Goal: Task Accomplishment & Management: Manage account settings

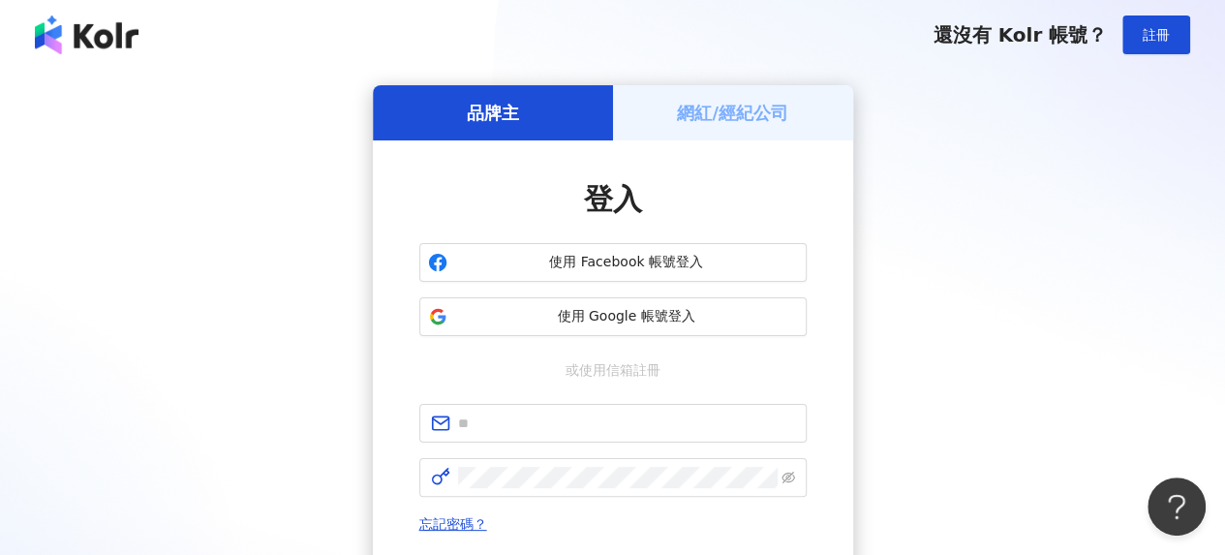
click at [782, 109] on h5 "網紅/經紀公司" at bounding box center [732, 113] width 111 height 24
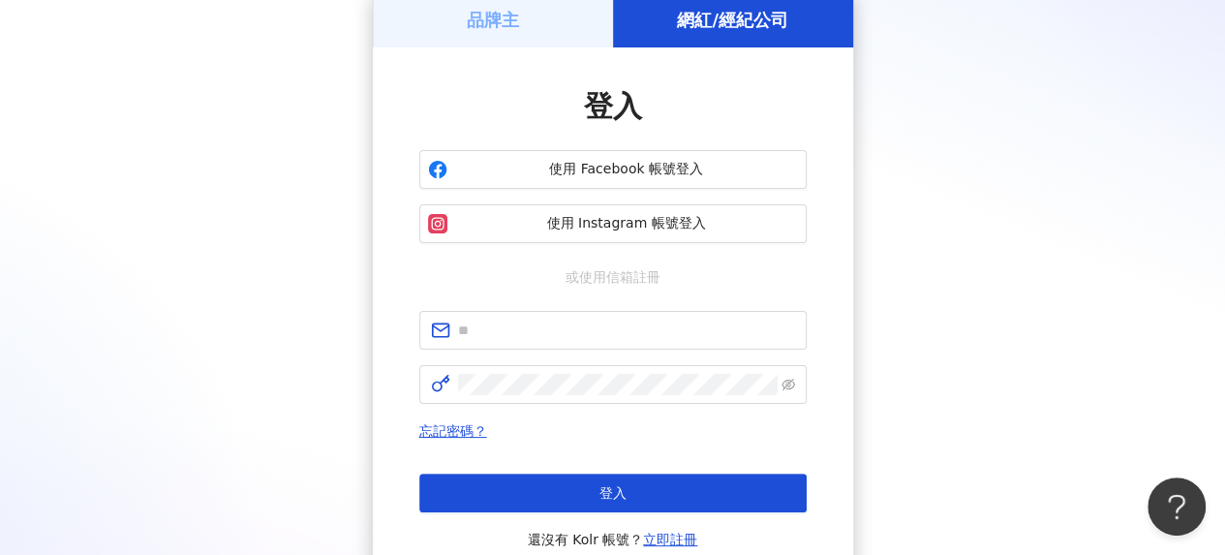
scroll to position [180, 0]
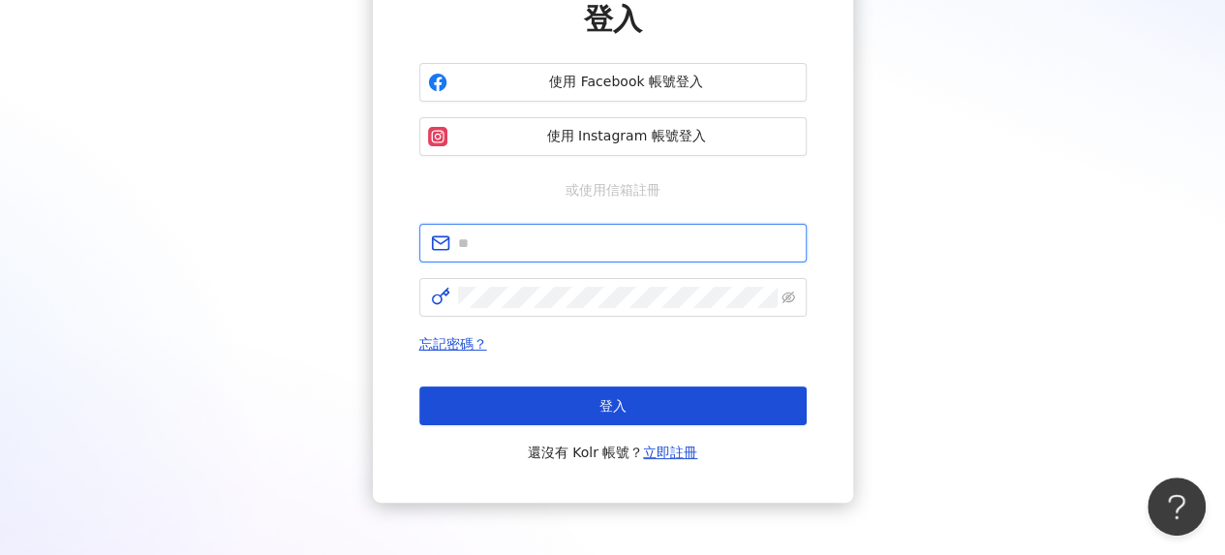
click at [584, 233] on input "text" at bounding box center [626, 242] width 337 height 21
type input "**********"
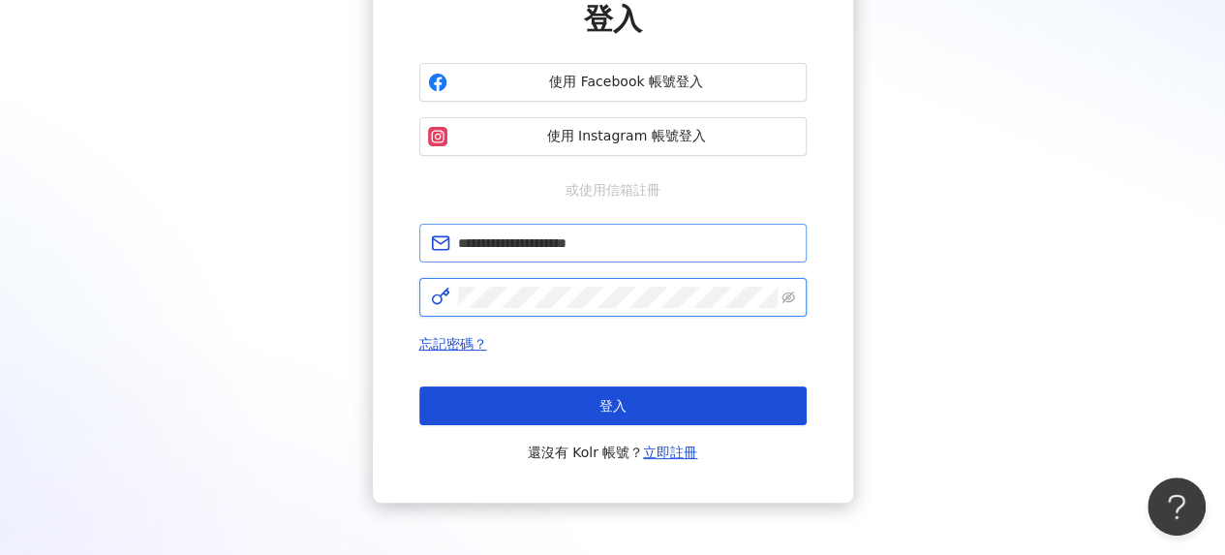
click button "登入" at bounding box center [612, 405] width 387 height 39
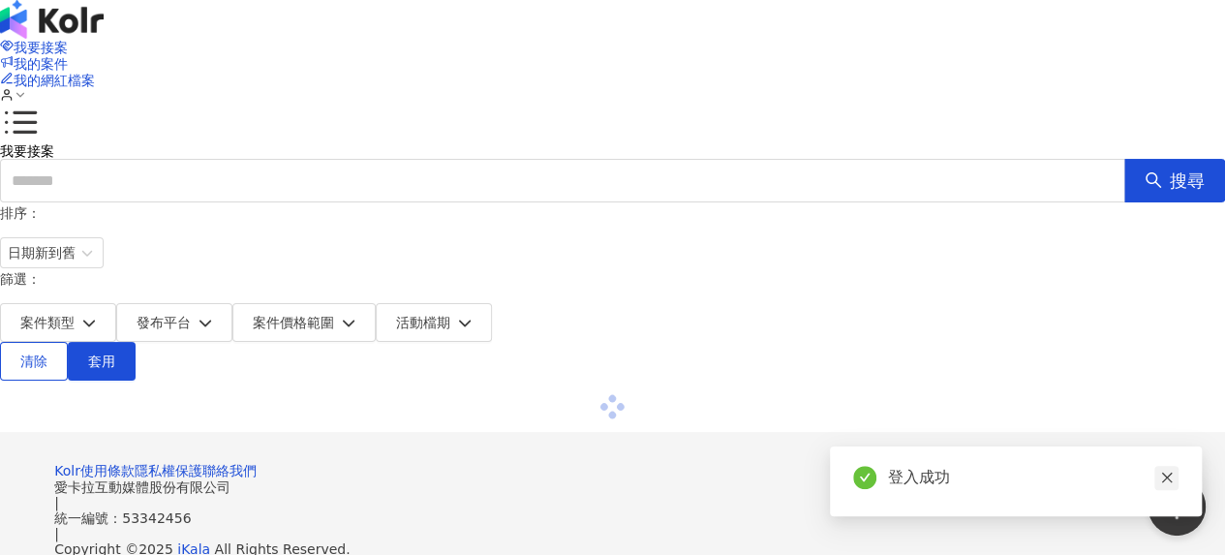
click at [1167, 484] on icon "close" at bounding box center [1167, 477] width 14 height 14
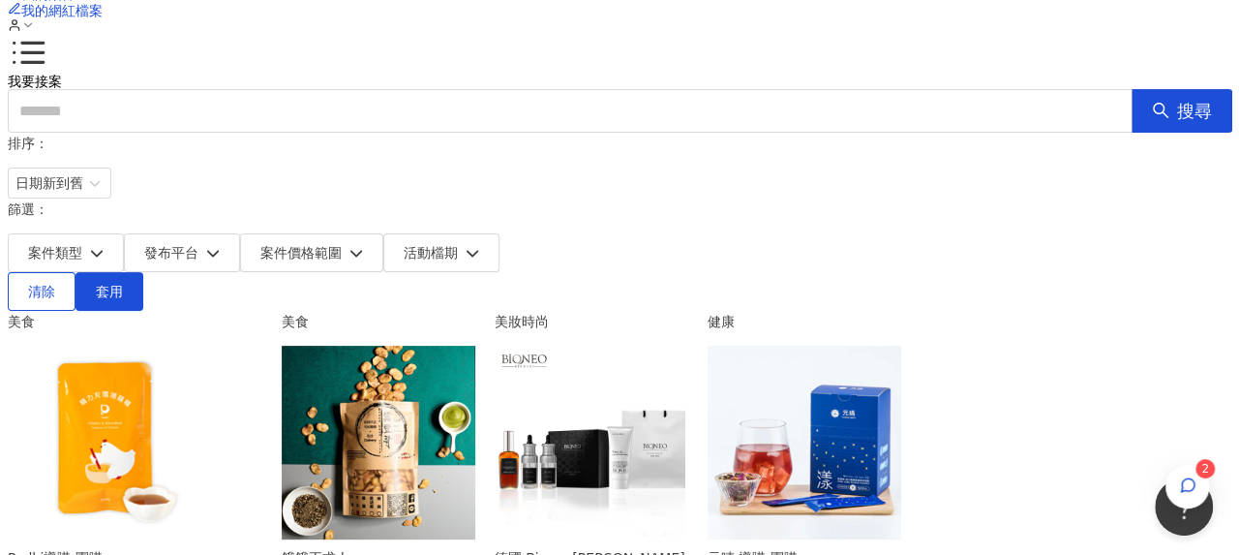
scroll to position [194, 0]
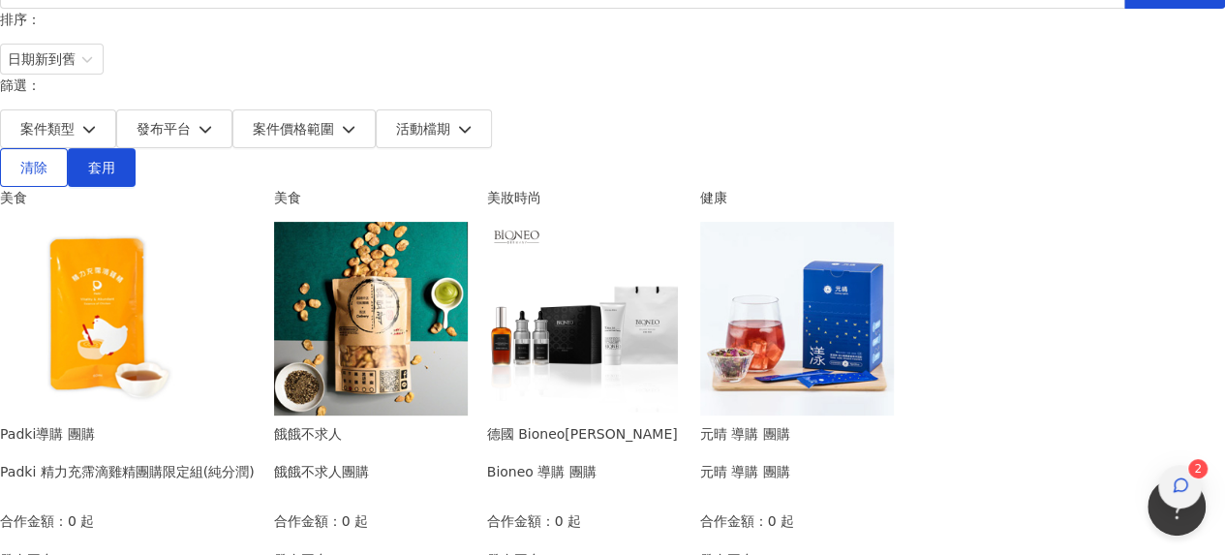
click at [1195, 465] on div "button" at bounding box center [1180, 487] width 44 height 44
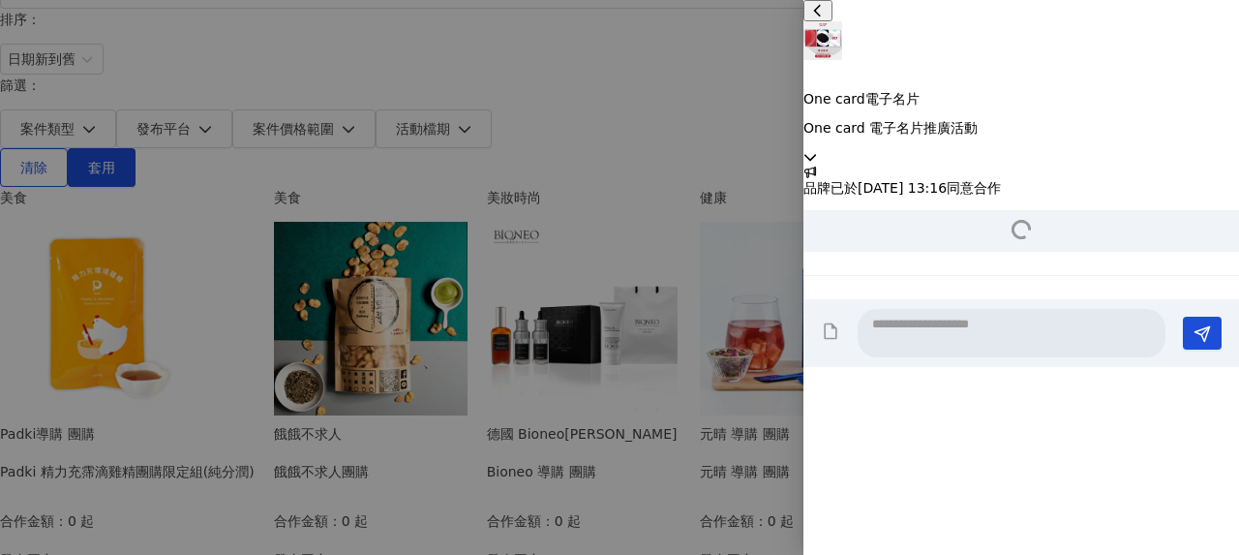
scroll to position [2043, 0]
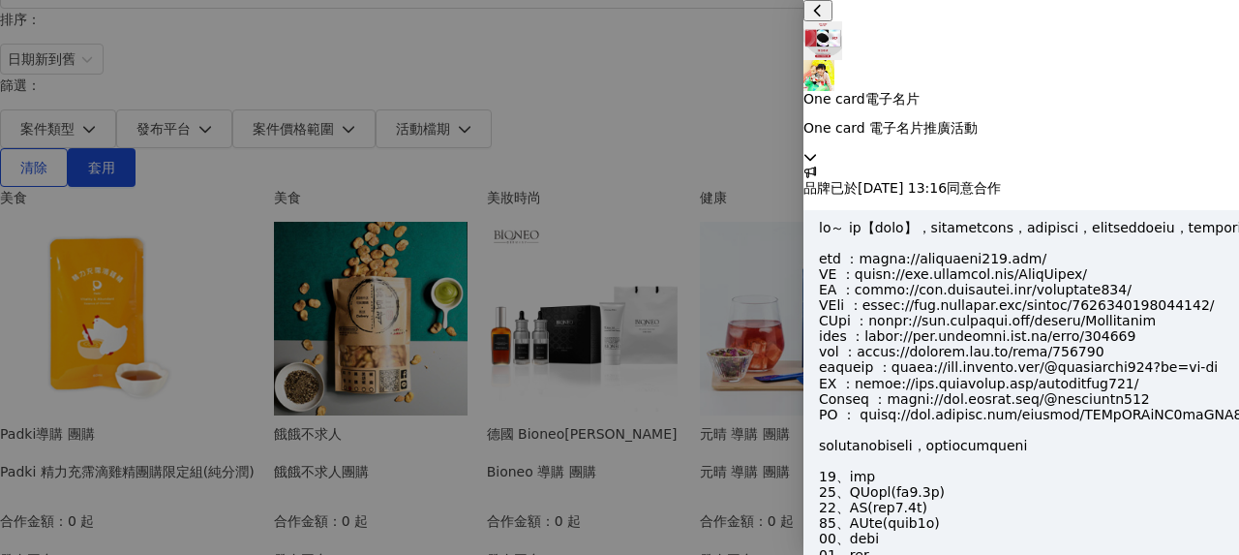
click at [1201, 25] on div "One card電子名片 One card 電子名片推廣活動" at bounding box center [1022, 82] width 436 height 165
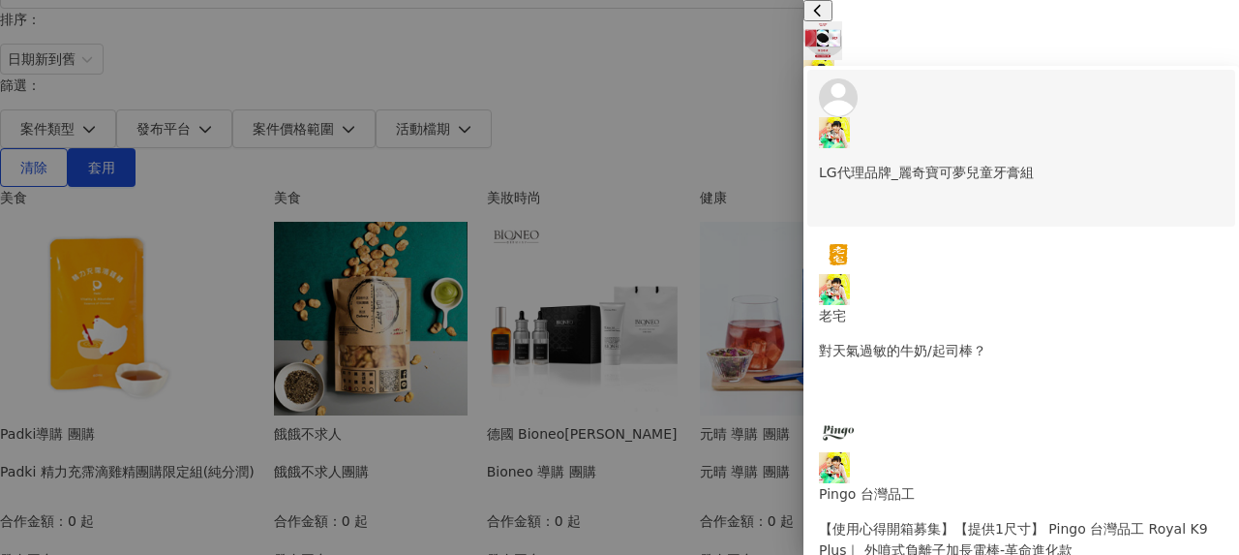
click at [1073, 78] on div "LG代理品牌_麗奇寶可夢兒童牙膏組" at bounding box center [1021, 130] width 405 height 105
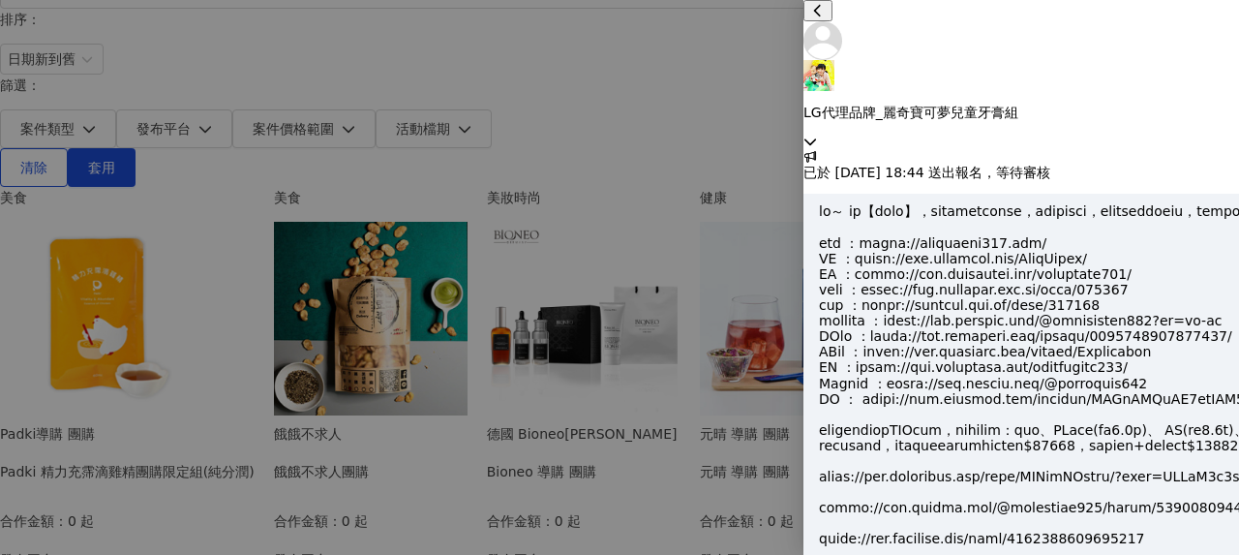
scroll to position [993, 0]
click at [817, 135] on icon at bounding box center [811, 142] width 14 height 14
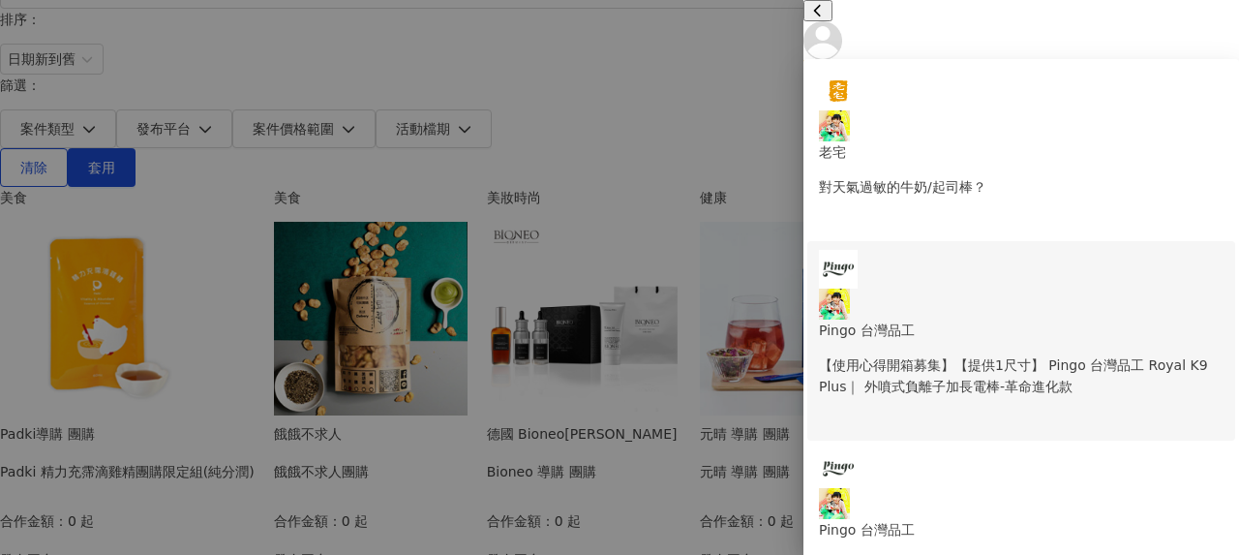
click at [972, 354] on p "【使用心得開箱募集】【提供1尺寸】 Pingo 台灣品工 Royal K9 Plus｜ 外噴式負離子加長電棒-革命進化款" at bounding box center [1021, 375] width 405 height 43
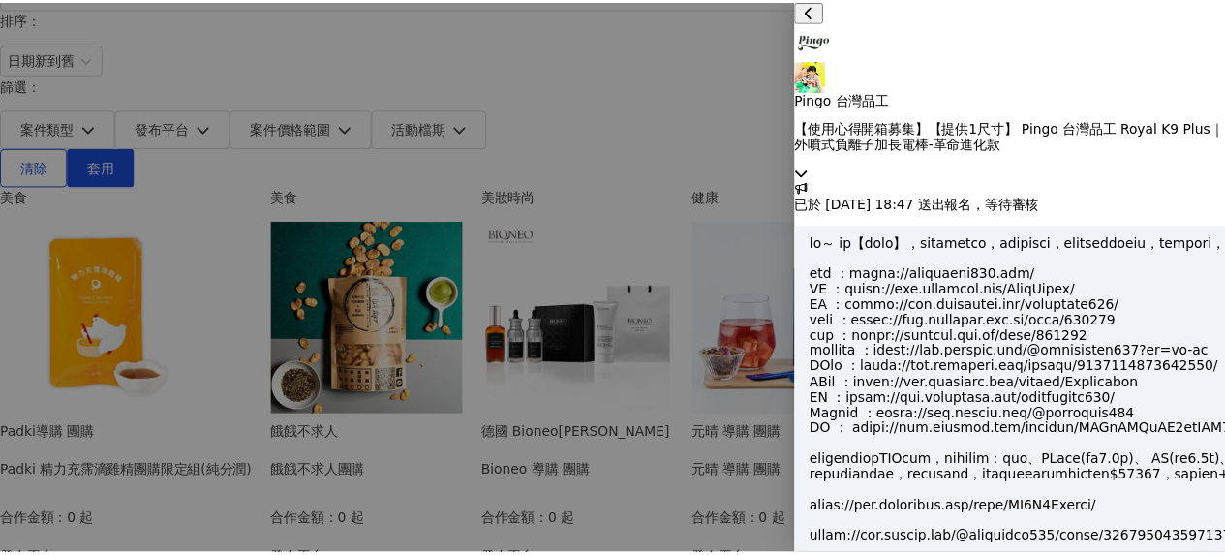
scroll to position [979, 0]
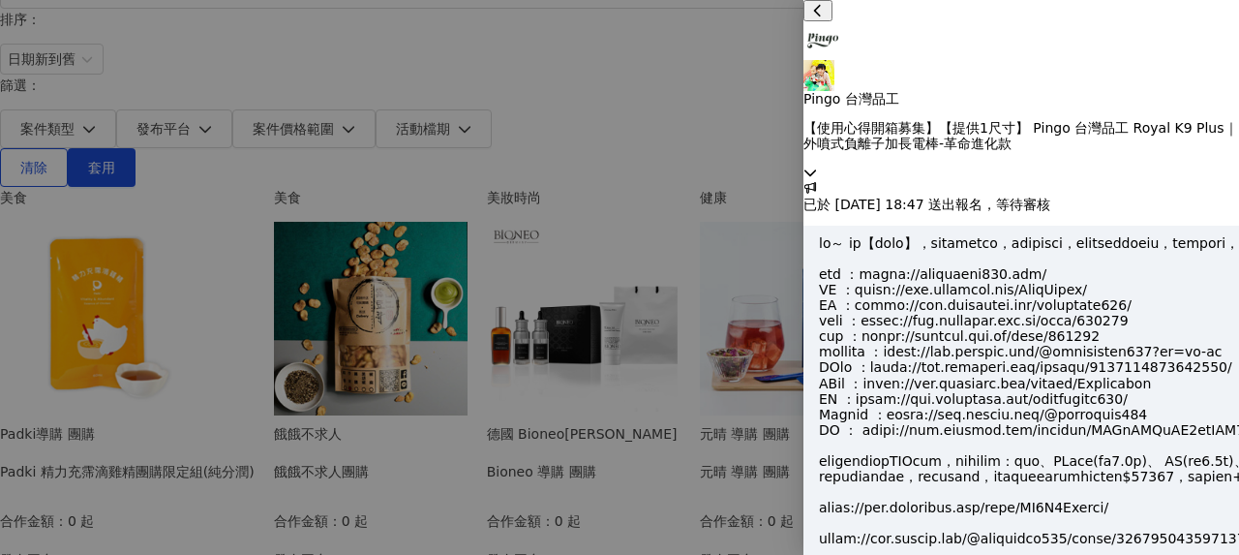
click at [816, 169] on icon at bounding box center [810, 172] width 12 height 7
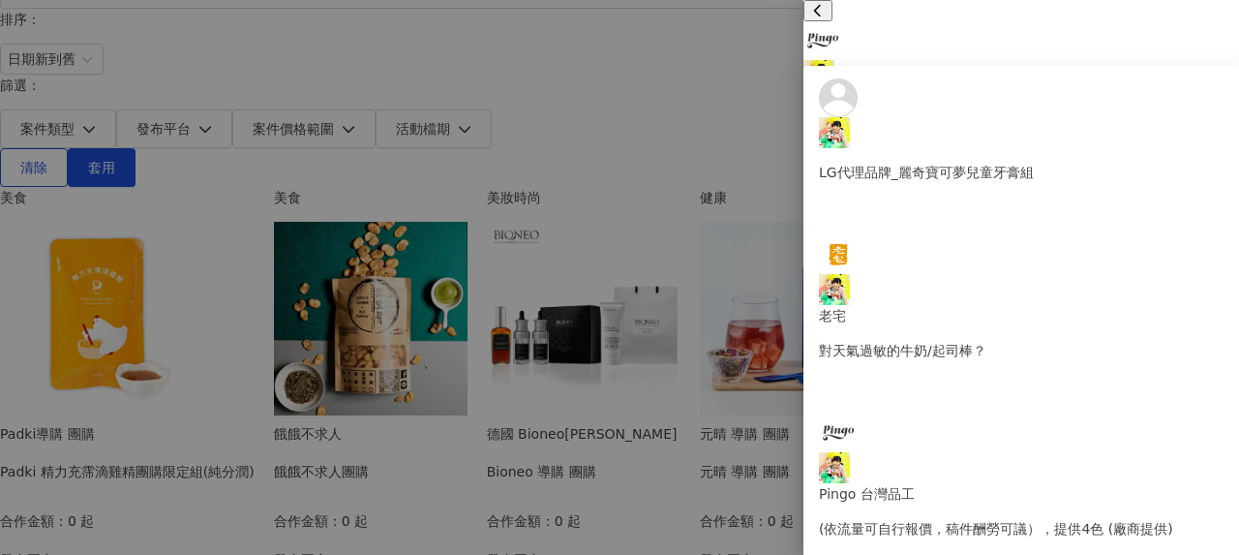
click at [58, 218] on div at bounding box center [619, 277] width 1239 height 555
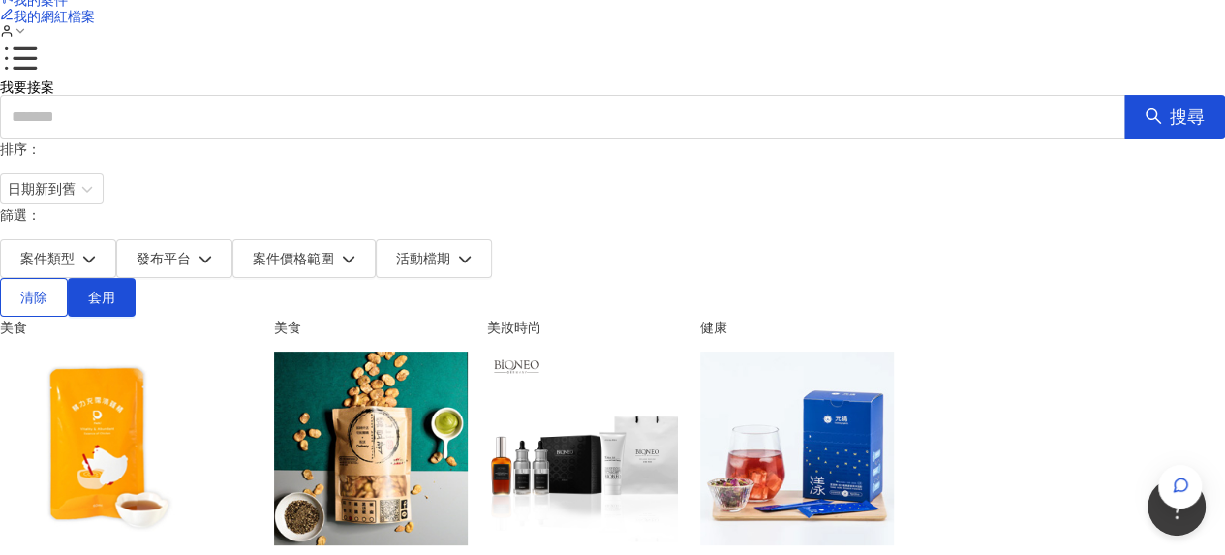
scroll to position [0, 0]
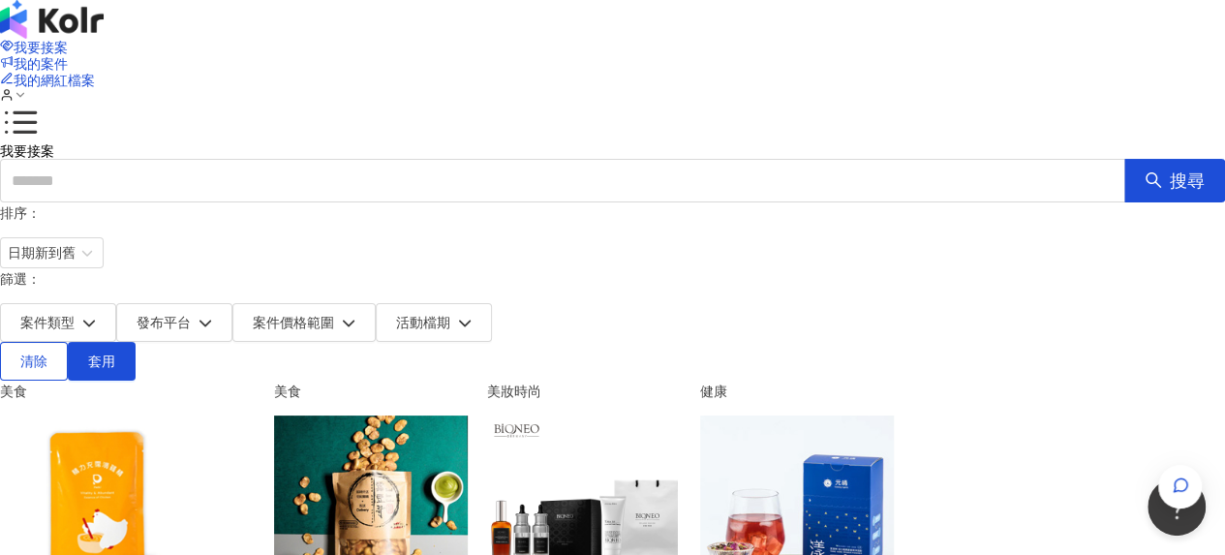
click at [870, 53] on div "我要接案 我的案件 我的網紅檔案" at bounding box center [612, 71] width 1225 height 143
click at [68, 56] on span "我的案件" at bounding box center [41, 63] width 54 height 15
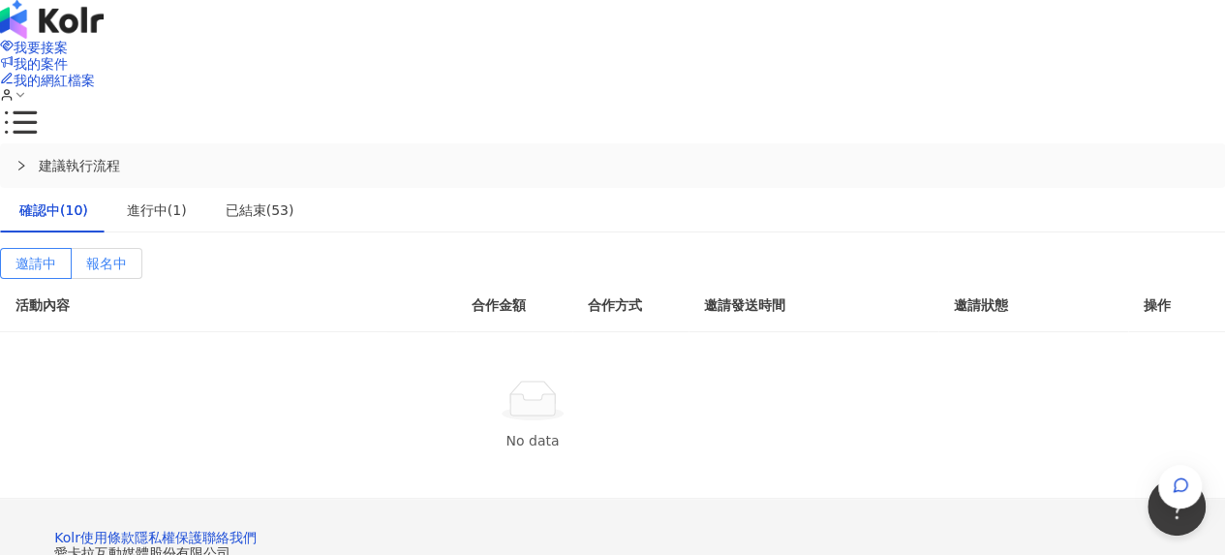
click at [127, 256] on span "報名中" at bounding box center [106, 263] width 41 height 15
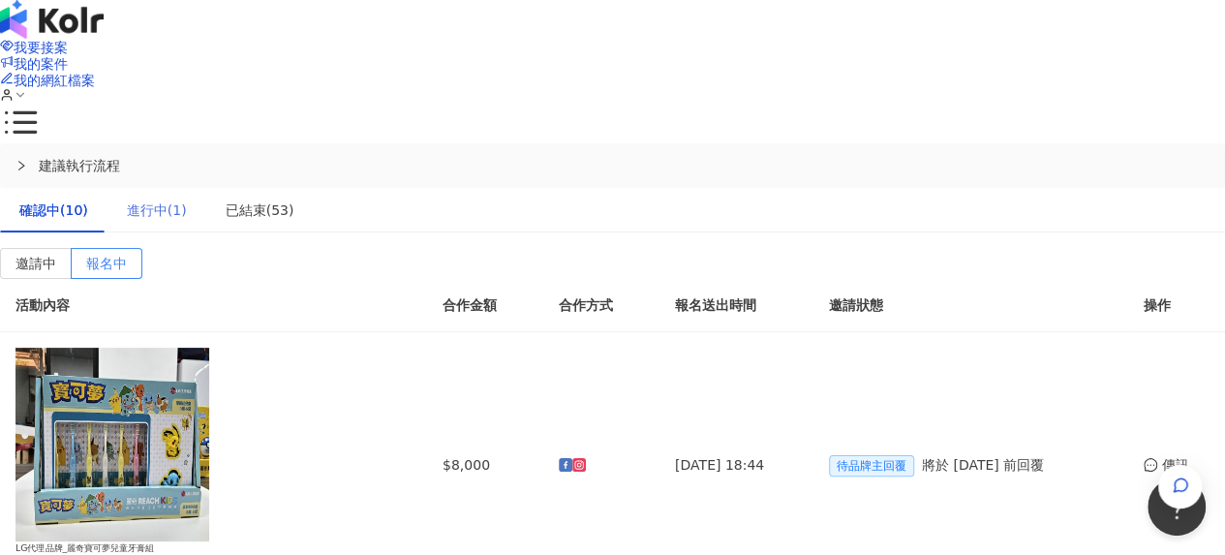
click at [206, 188] on div "進行中(1)" at bounding box center [156, 210] width 99 height 45
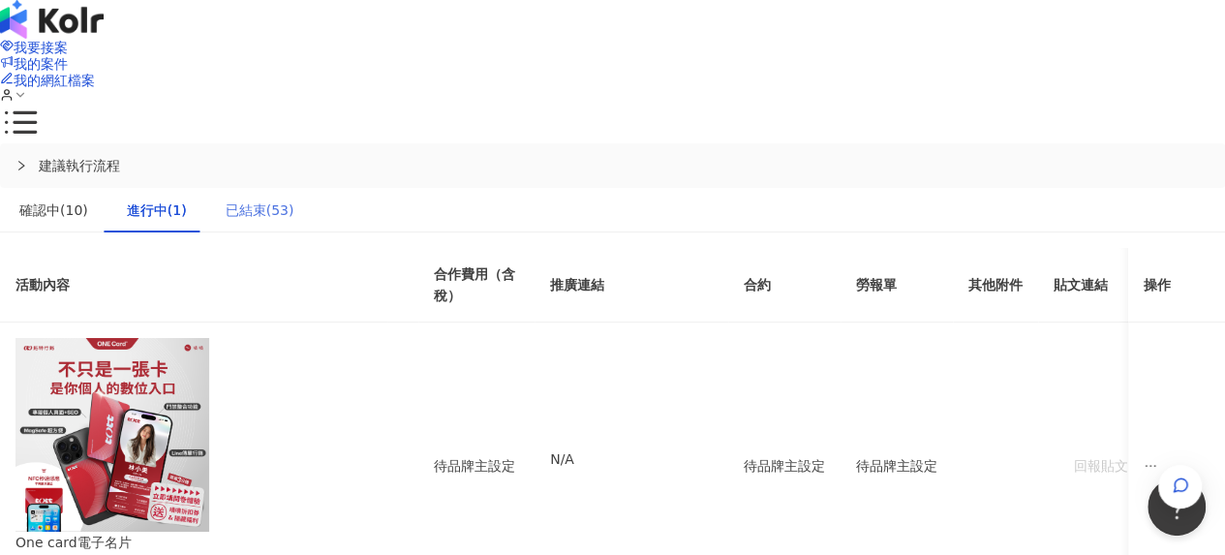
click at [296, 188] on div "已結束(53)" at bounding box center [259, 210] width 107 height 45
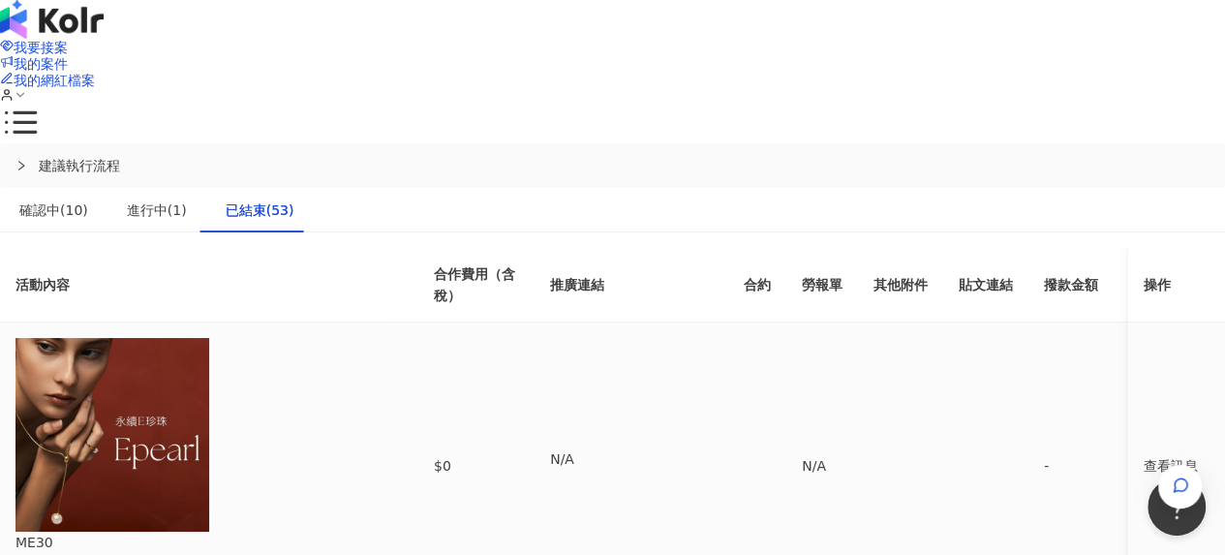
click at [1143, 455] on div "查看訊息" at bounding box center [1176, 465] width 66 height 21
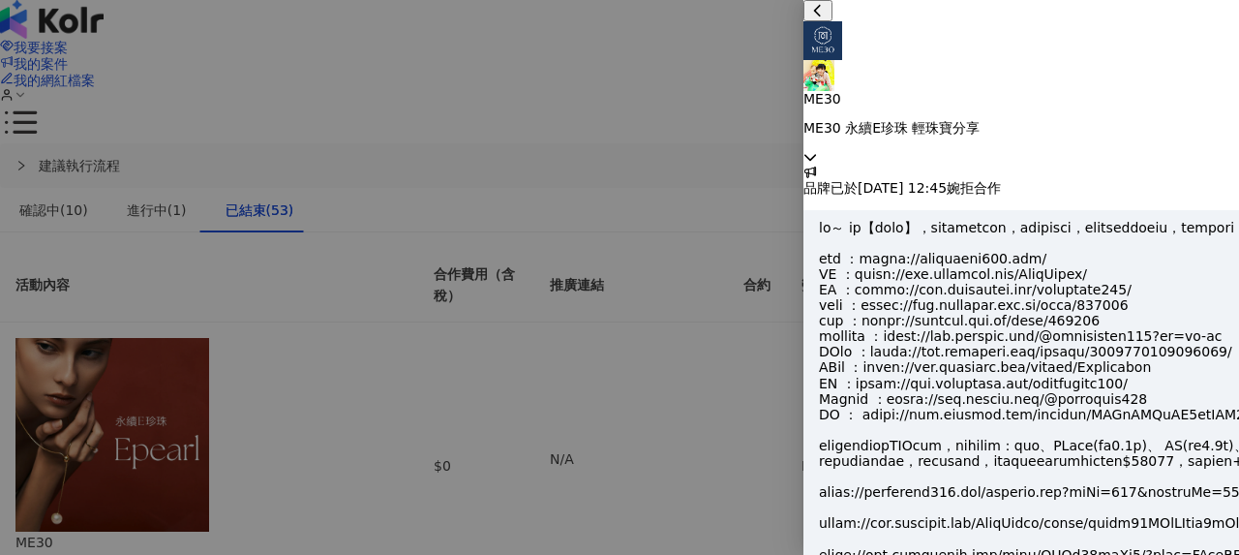
click at [391, 251] on div at bounding box center [619, 277] width 1239 height 555
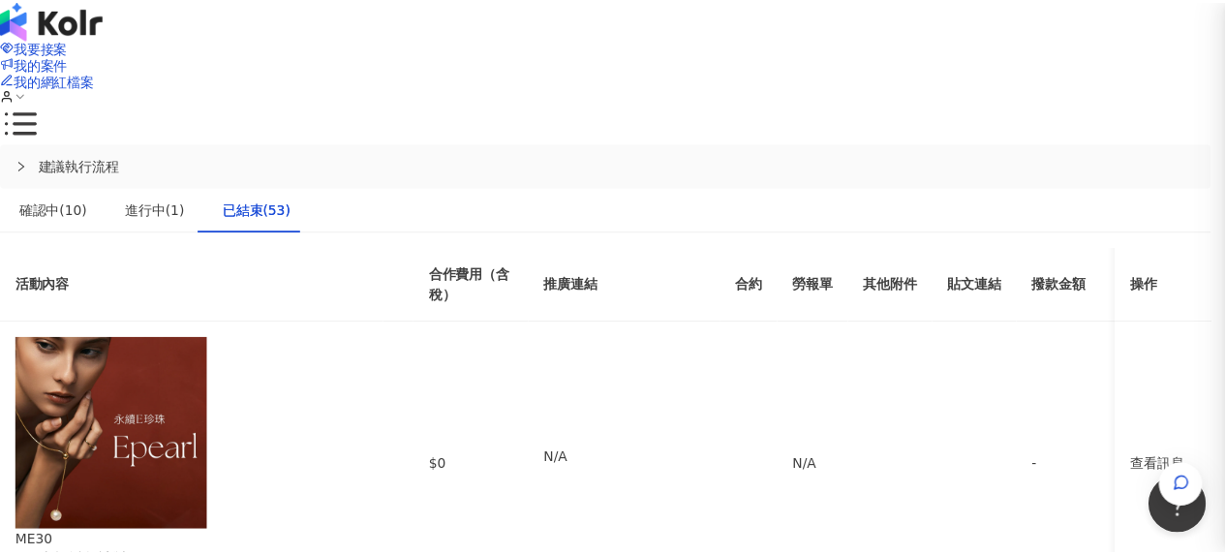
scroll to position [979, 0]
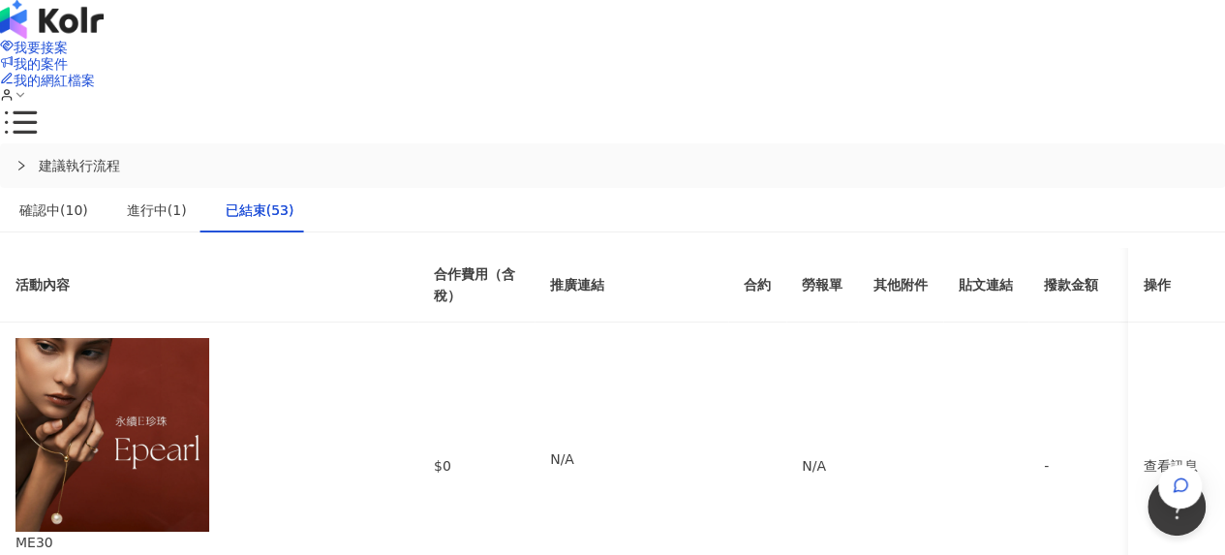
click at [99, 30] on img at bounding box center [52, 19] width 104 height 39
